Goal: Check status: Check status

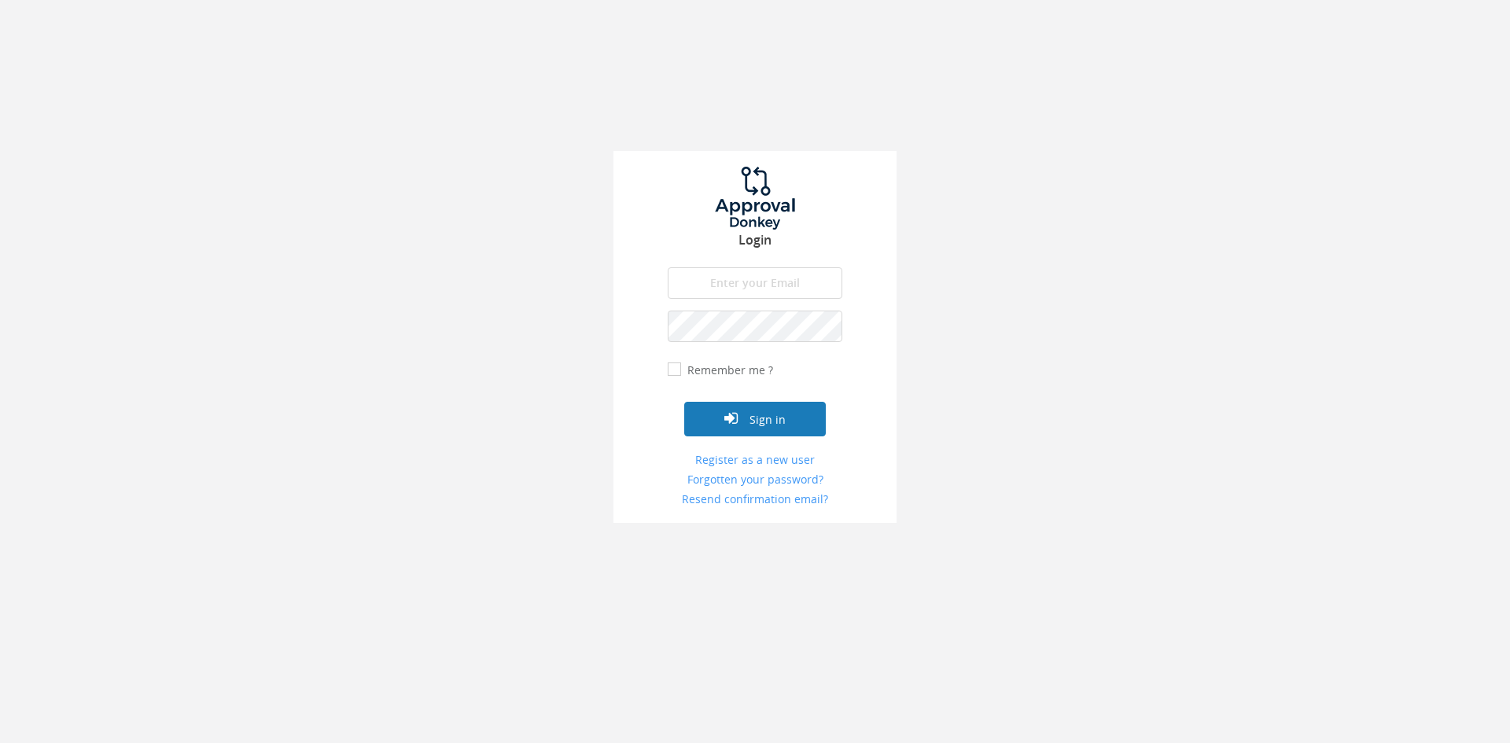
type input "[PERSON_NAME][EMAIL_ADDRESS][DOMAIN_NAME]"
click at [746, 425] on button "Sign in" at bounding box center [755, 419] width 142 height 35
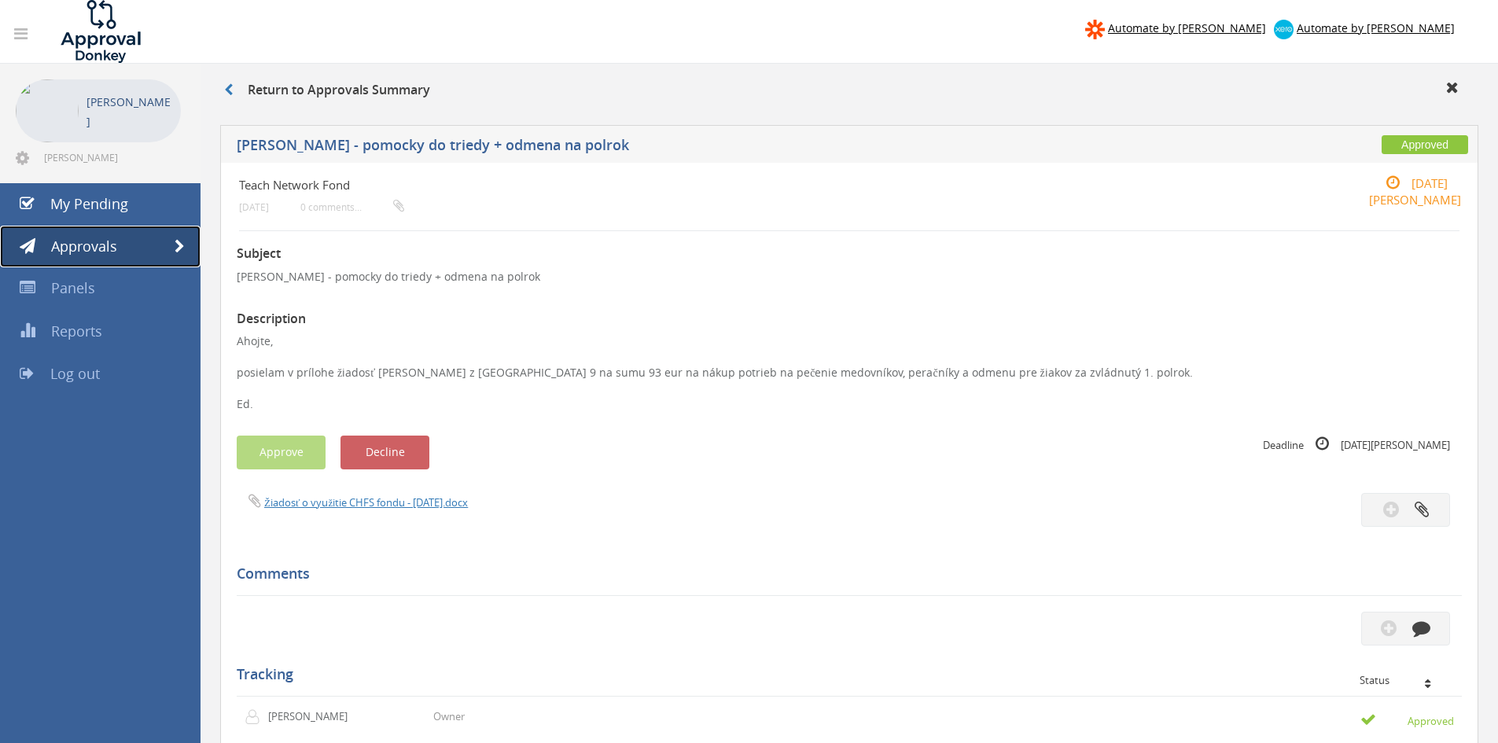
click at [109, 252] on span "Approvals" at bounding box center [84, 246] width 66 height 19
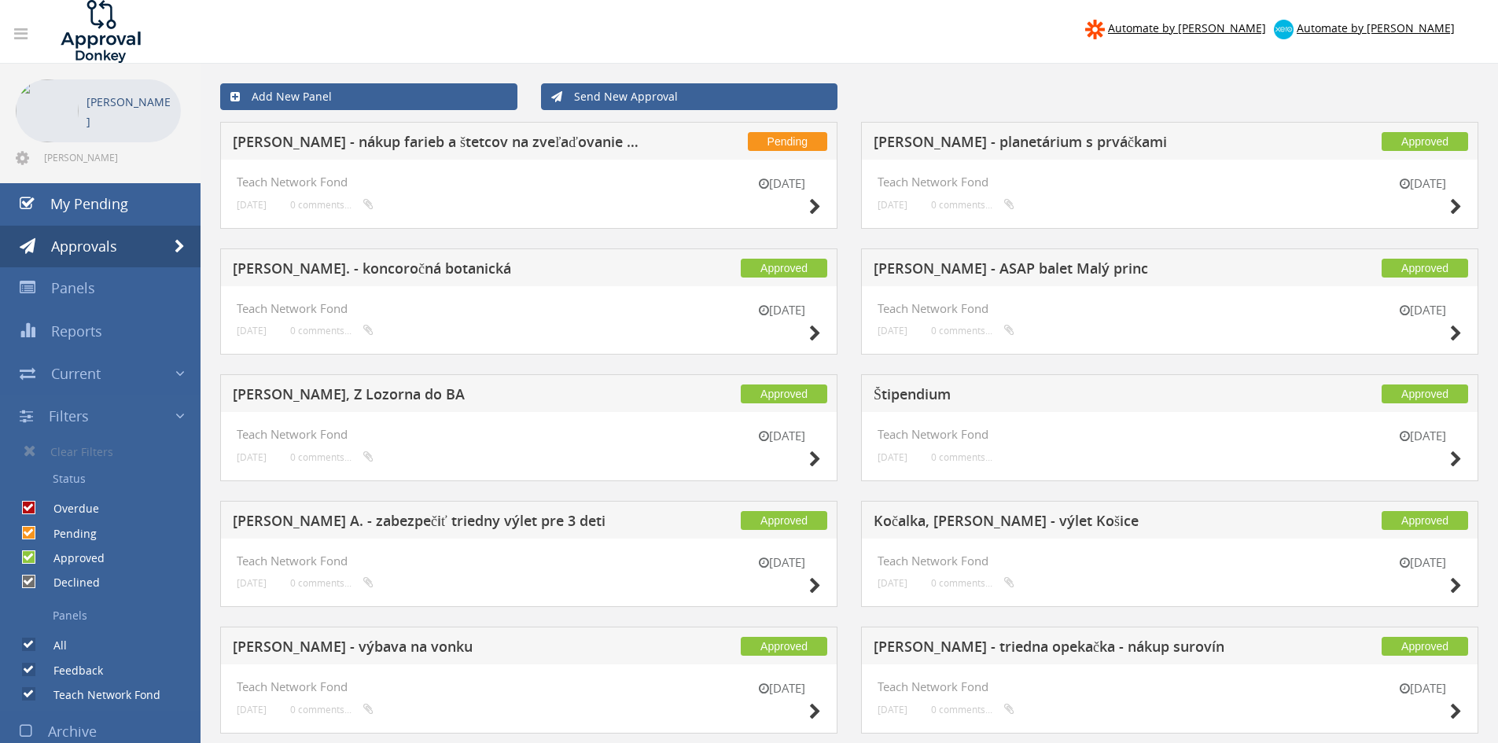
click at [573, 141] on h5 "[PERSON_NAME] - nákup farieb a štetcov na zveľaďovanie mesta" at bounding box center [440, 145] width 415 height 20
